Goal: Task Accomplishment & Management: Manage account settings

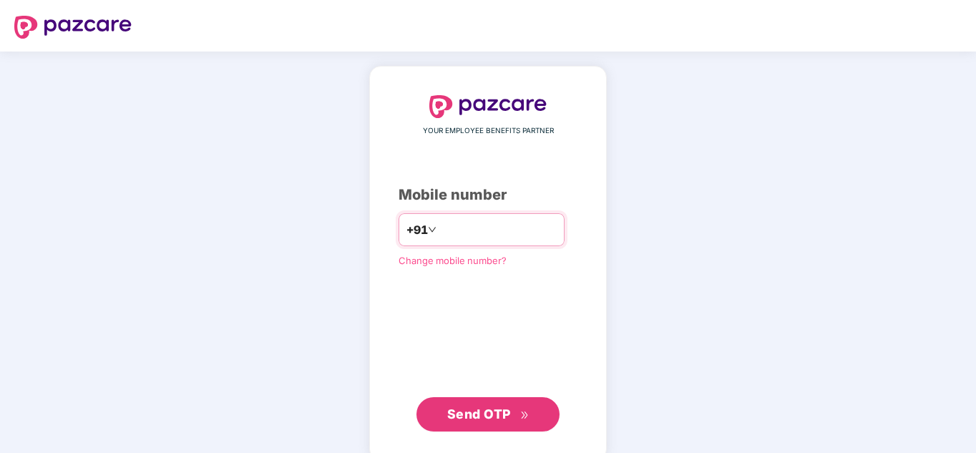
type input "*"
type input "**********"
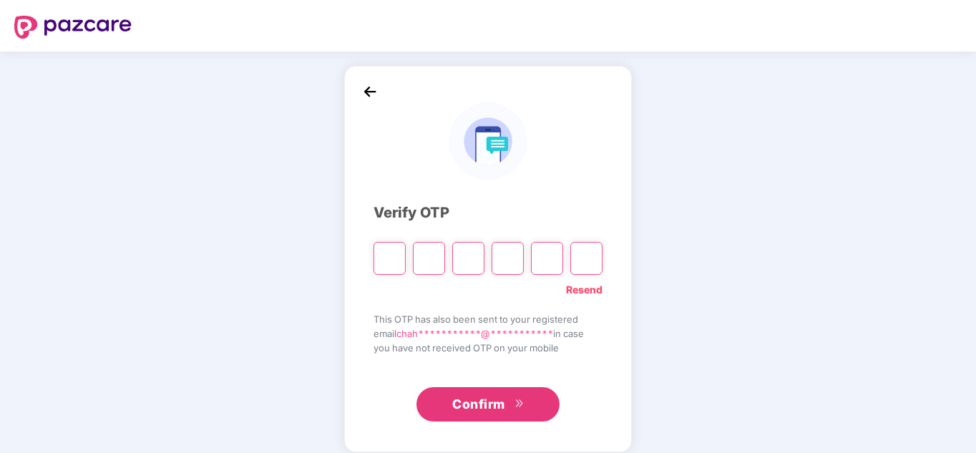
type input "*"
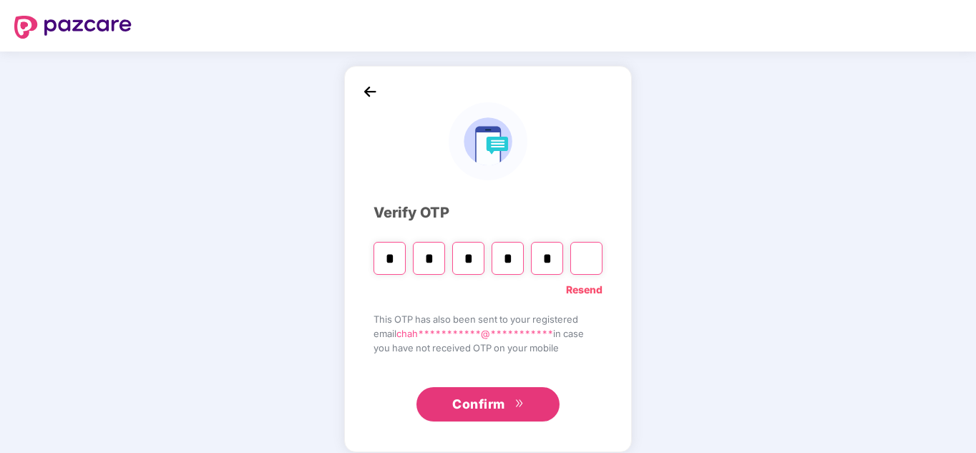
type input "*"
